Goal: Task Accomplishment & Management: Use online tool/utility

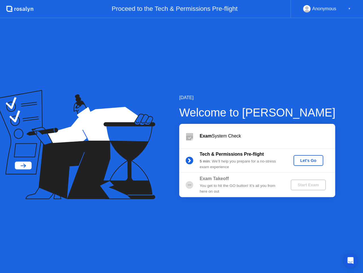
click at [308, 160] on div "Let's Go" at bounding box center [308, 160] width 25 height 5
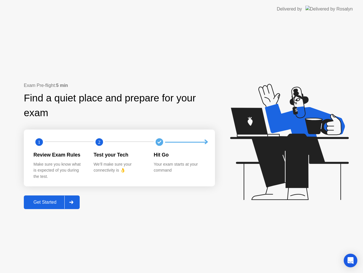
click at [59, 204] on div "Get Started" at bounding box center [45, 201] width 39 height 5
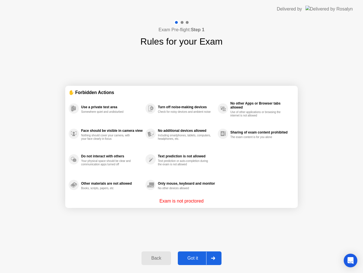
click at [197, 260] on div "Got it" at bounding box center [193, 257] width 27 height 5
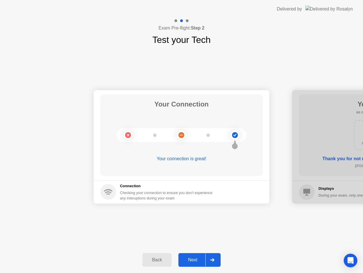
click at [197, 260] on div "Next" at bounding box center [192, 259] width 25 height 5
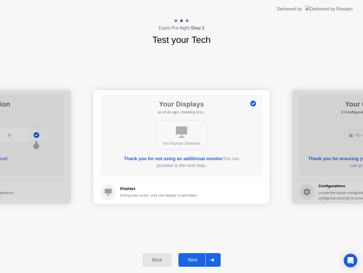
click at [197, 260] on div "Next" at bounding box center [192, 259] width 25 height 5
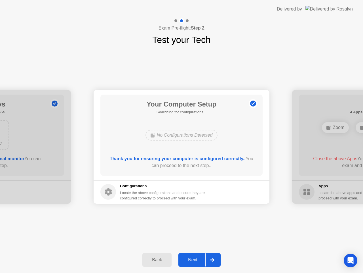
click at [196, 257] on div "Next" at bounding box center [192, 259] width 25 height 5
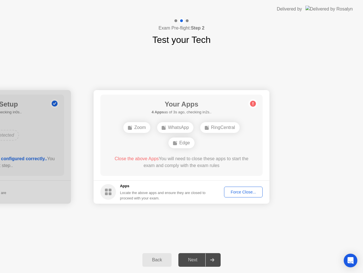
click at [236, 193] on div "Force Close..." at bounding box center [243, 191] width 35 height 5
click at [241, 189] on div "Force Close..." at bounding box center [243, 191] width 35 height 5
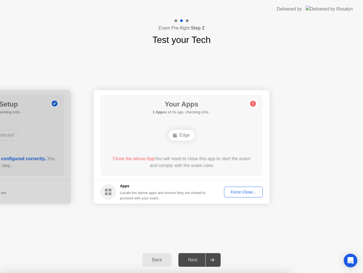
click at [244, 192] on div "Force Close..." at bounding box center [243, 191] width 35 height 5
click at [243, 190] on div "Force Close..." at bounding box center [243, 191] width 35 height 5
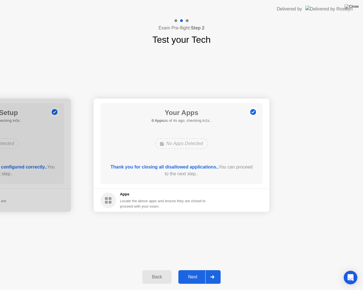
click at [189, 272] on div "Next" at bounding box center [192, 277] width 25 height 5
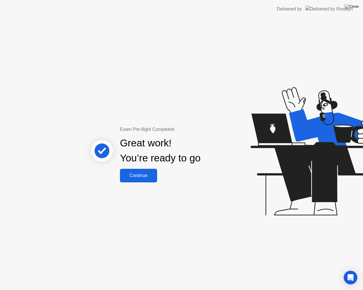
click at [140, 174] on div "Continue" at bounding box center [139, 175] width 34 height 5
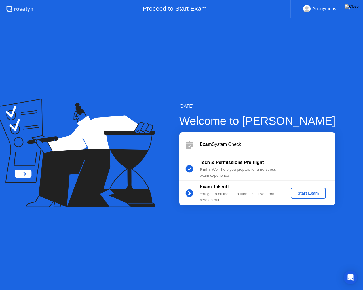
click at [317, 194] on div "Start Exam" at bounding box center [308, 193] width 30 height 5
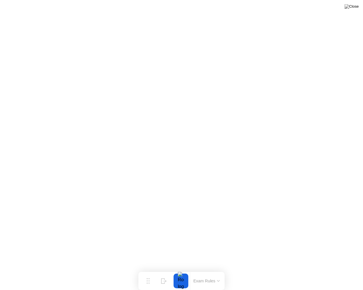
click at [351, 9] on button at bounding box center [351, 6] width 17 height 7
click at [182, 272] on div at bounding box center [181, 281] width 12 height 15
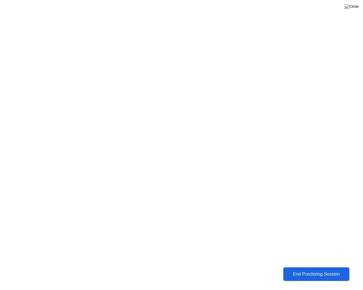
click at [298, 272] on div "End Proctoring Session" at bounding box center [316, 274] width 63 height 5
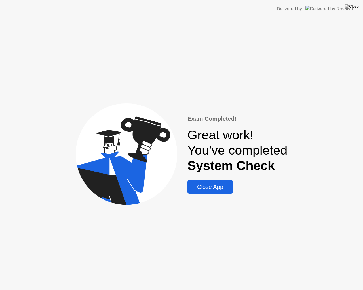
click at [205, 189] on div "Close App" at bounding box center [210, 187] width 42 height 7
